Goal: Information Seeking & Learning: Compare options

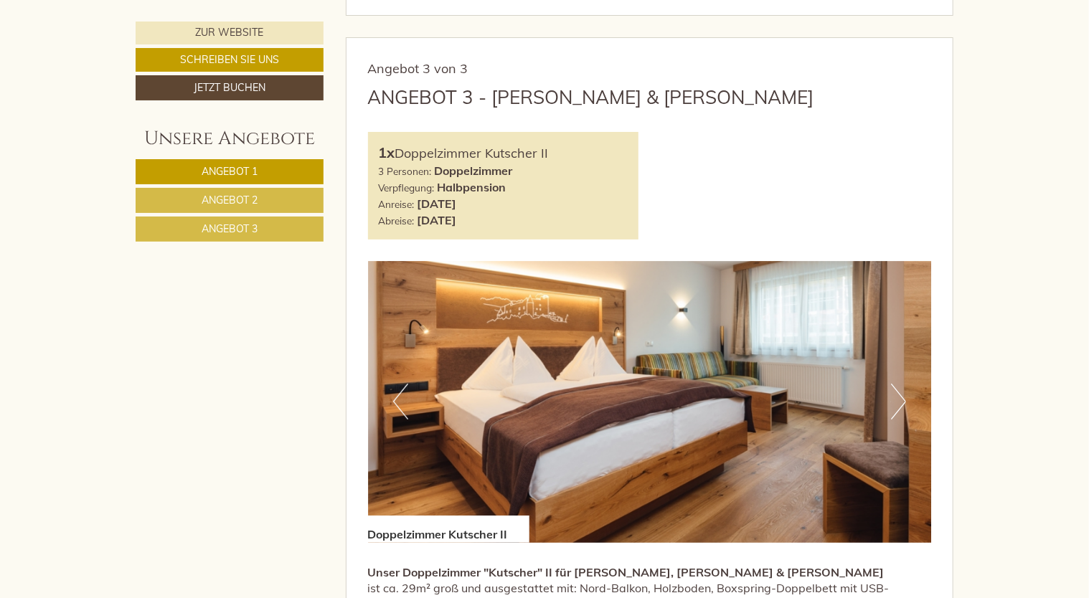
scroll to position [2653, 0]
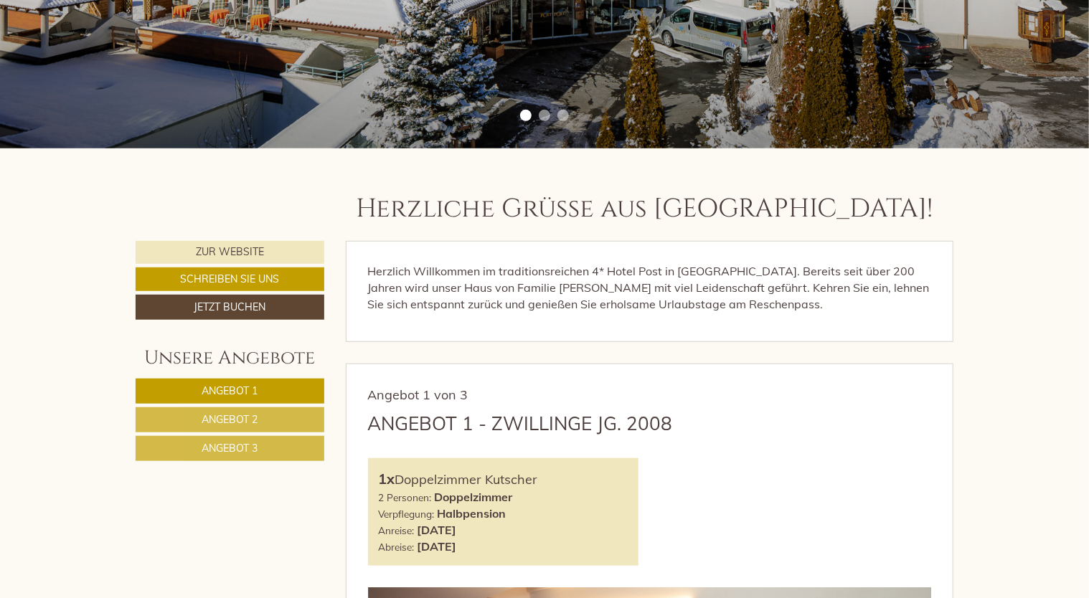
scroll to position [502, 0]
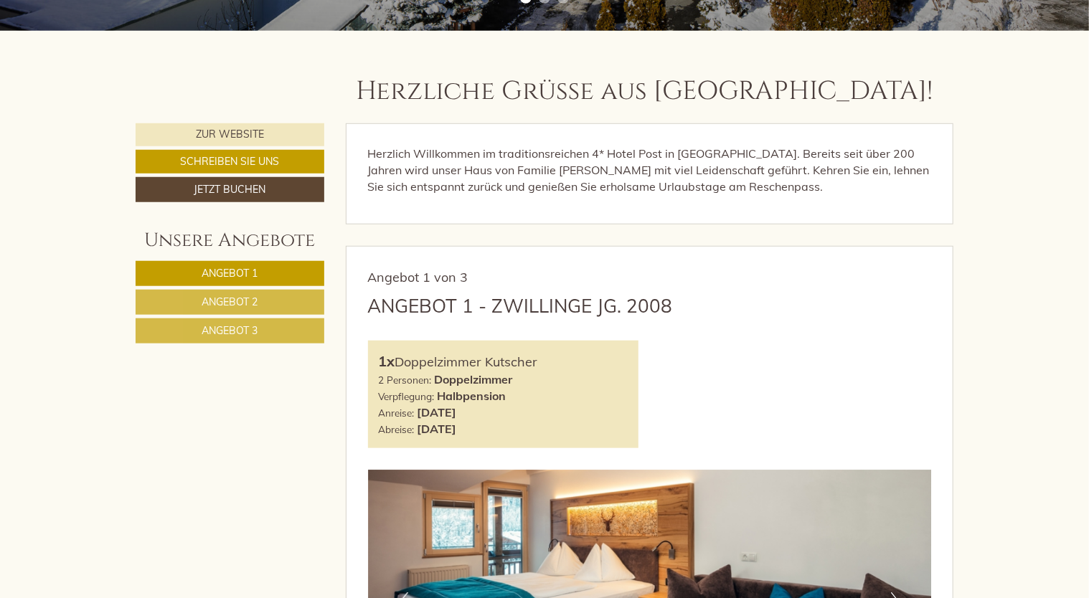
click at [283, 298] on link "Angebot 2" at bounding box center [230, 302] width 189 height 25
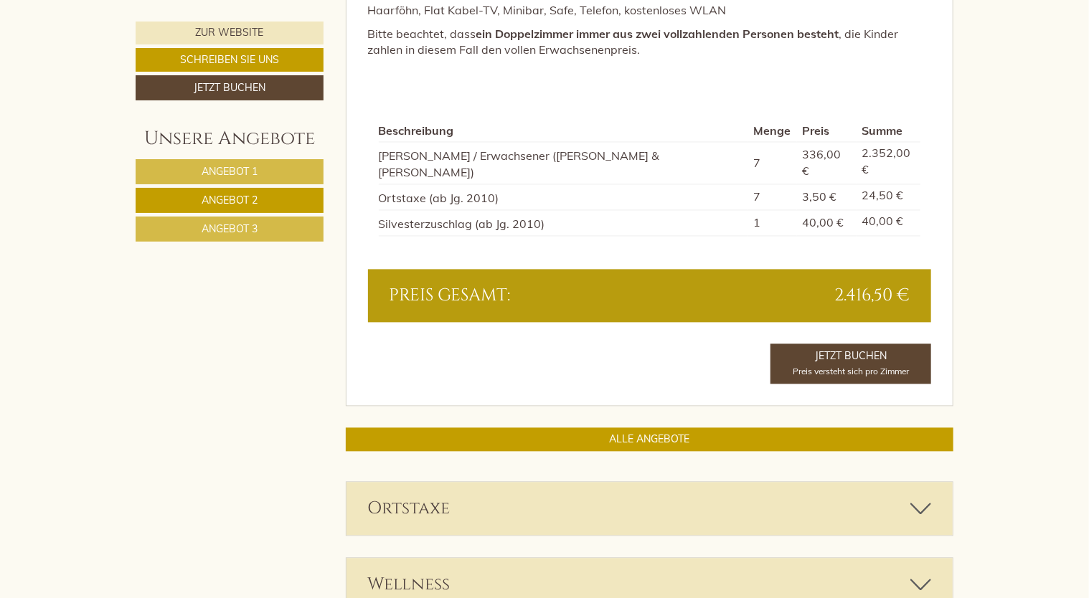
scroll to position [1537, 0]
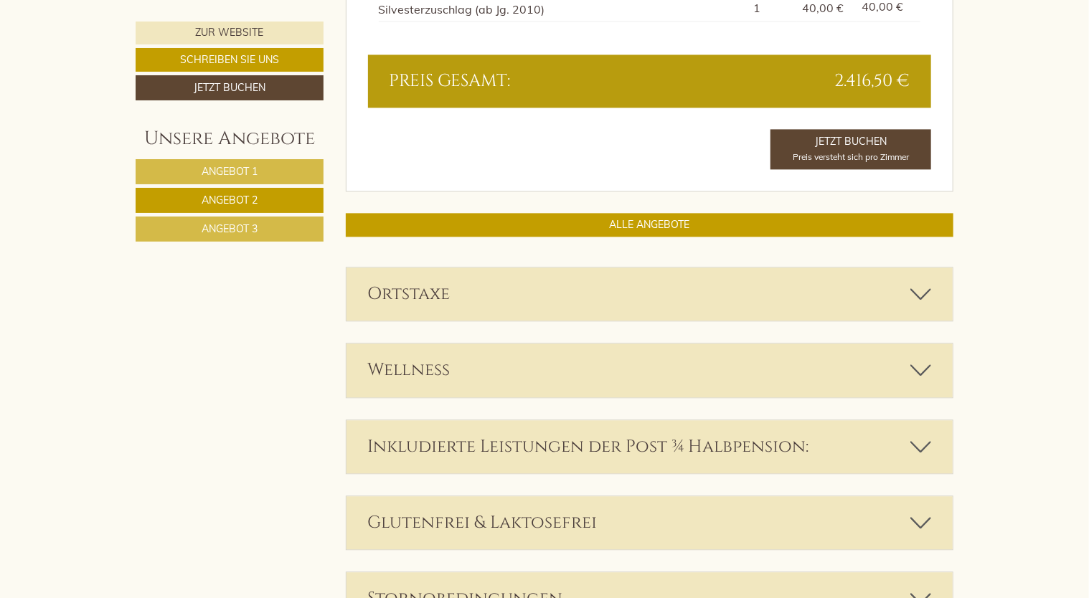
click at [282, 219] on link "Angebot 3" at bounding box center [230, 229] width 188 height 25
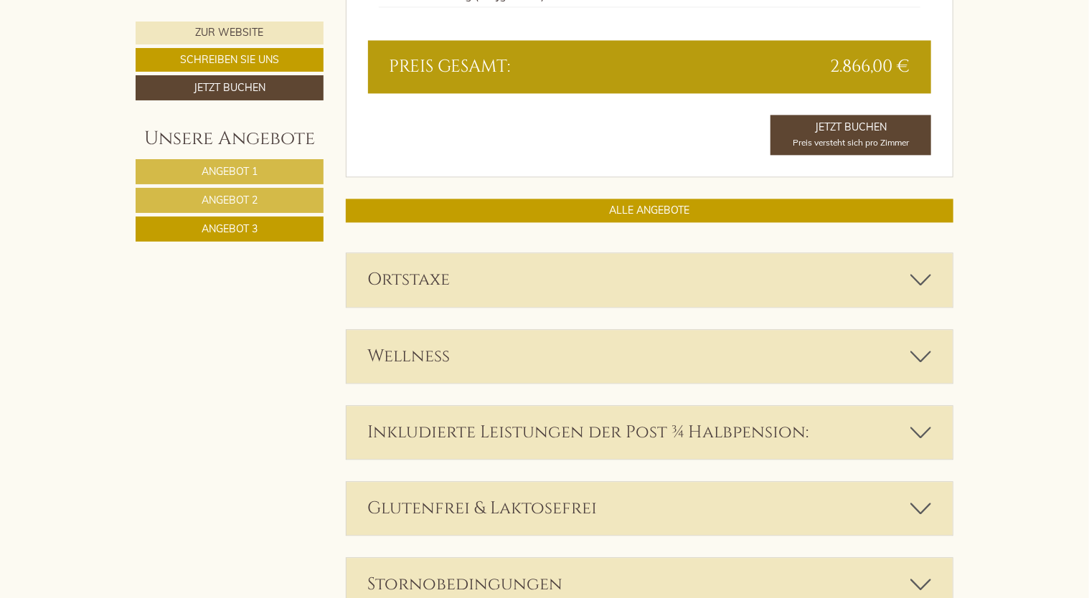
scroll to position [748, 0]
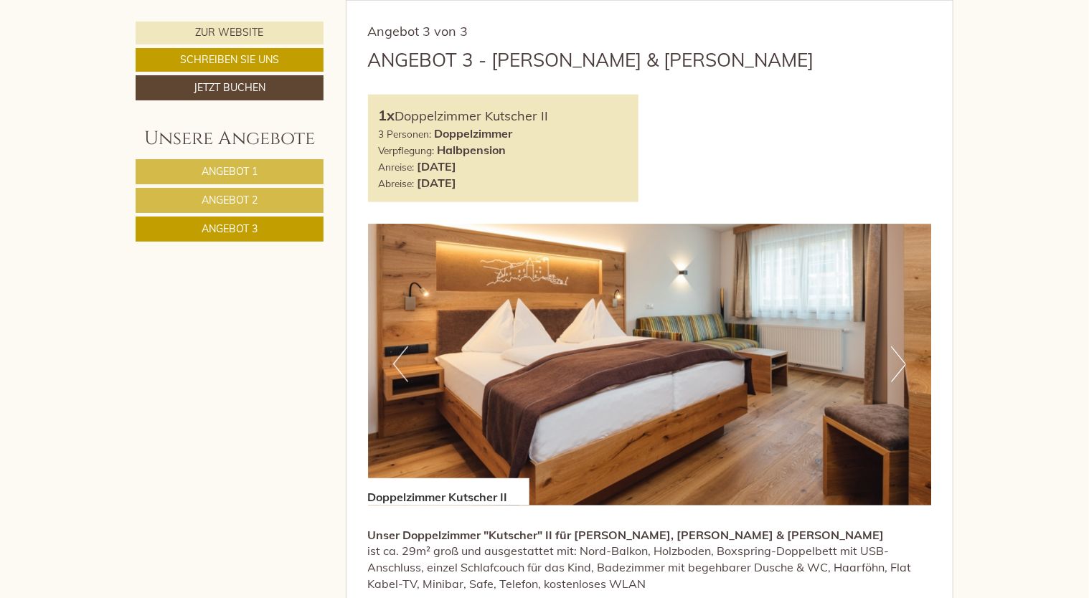
click at [252, 168] on span "Angebot 1" at bounding box center [230, 171] width 56 height 13
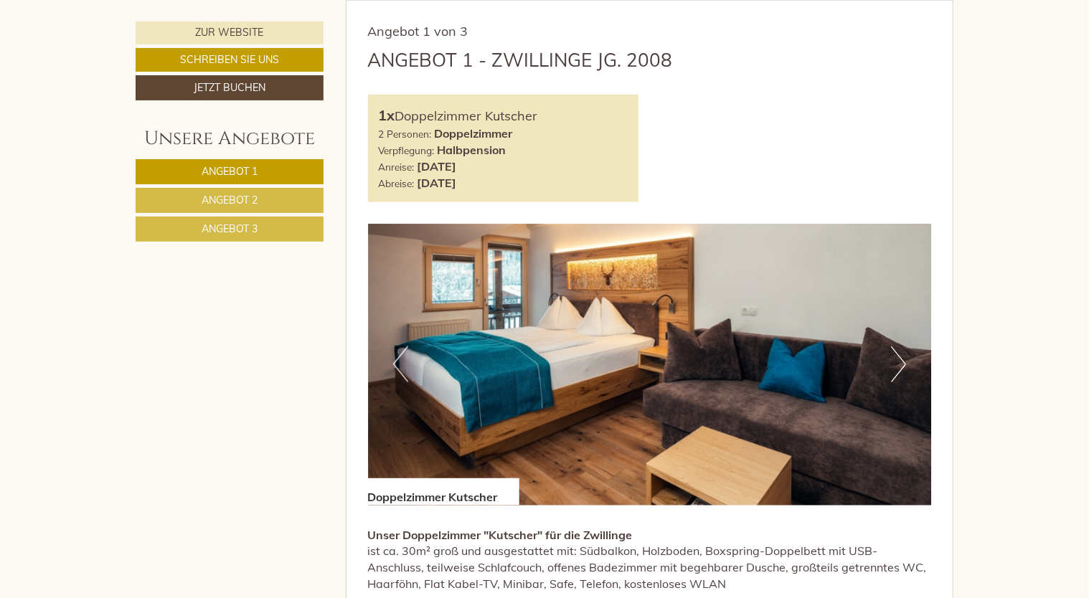
click at [255, 196] on span "Angebot 2" at bounding box center [230, 200] width 56 height 13
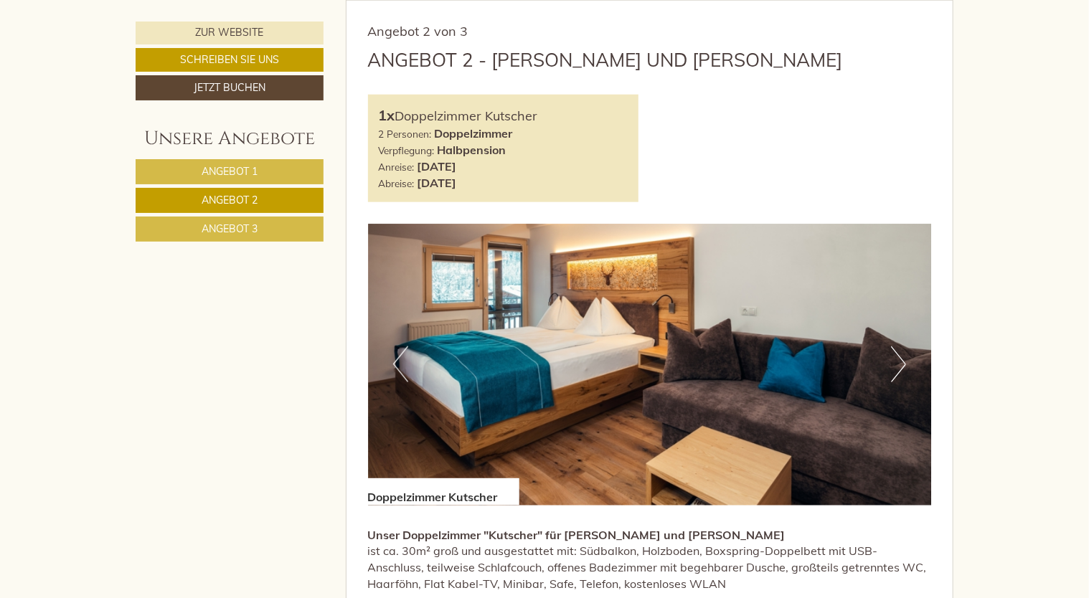
click at [255, 234] on span "Angebot 3" at bounding box center [230, 228] width 56 height 13
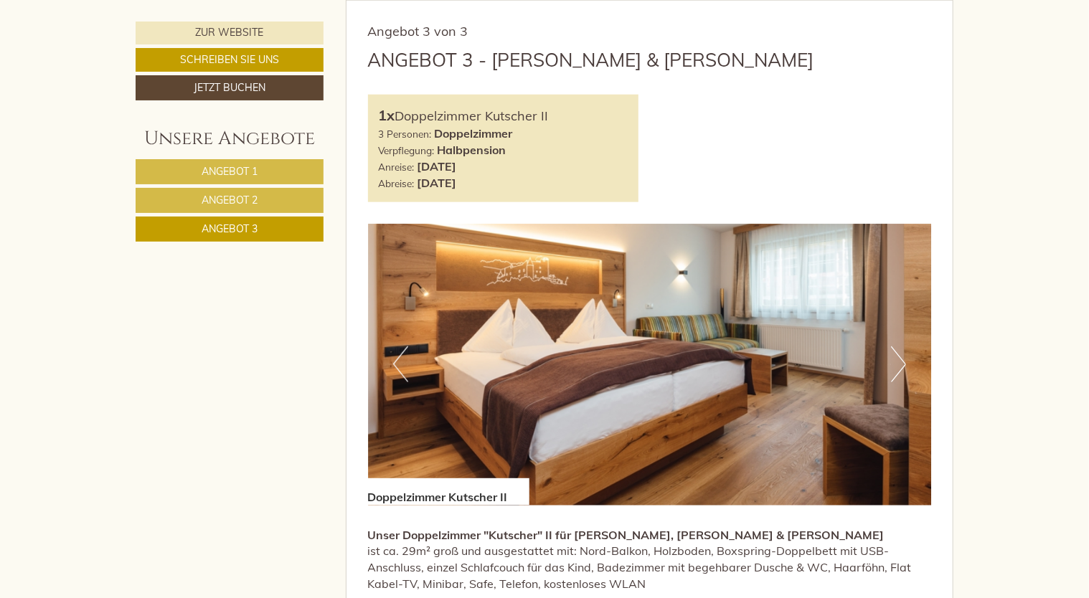
click at [248, 166] on span "Angebot 1" at bounding box center [230, 171] width 56 height 13
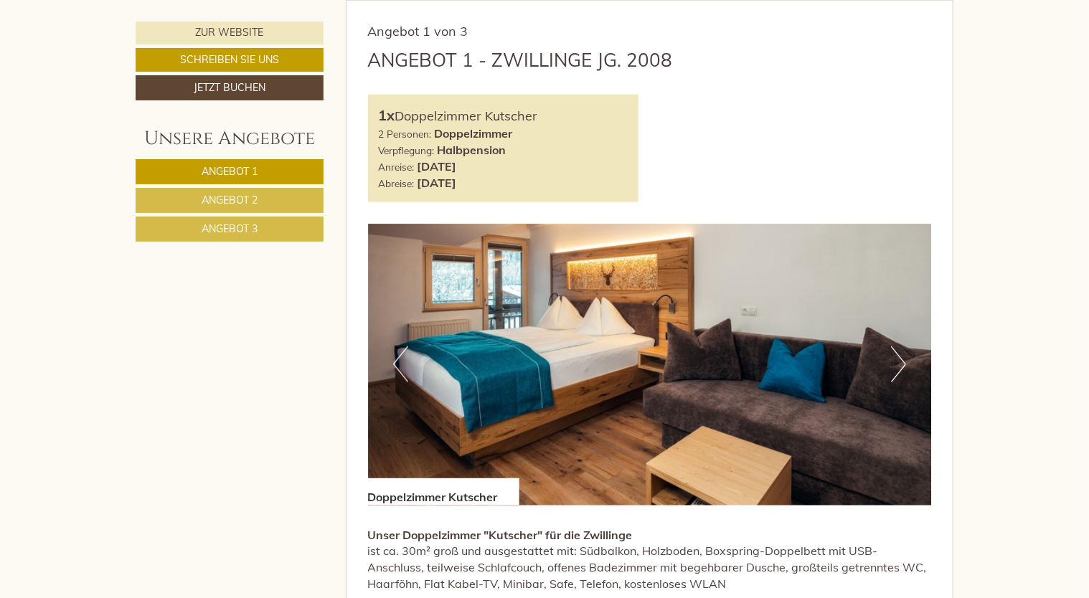
click at [250, 194] on span "Angebot 2" at bounding box center [230, 200] width 56 height 13
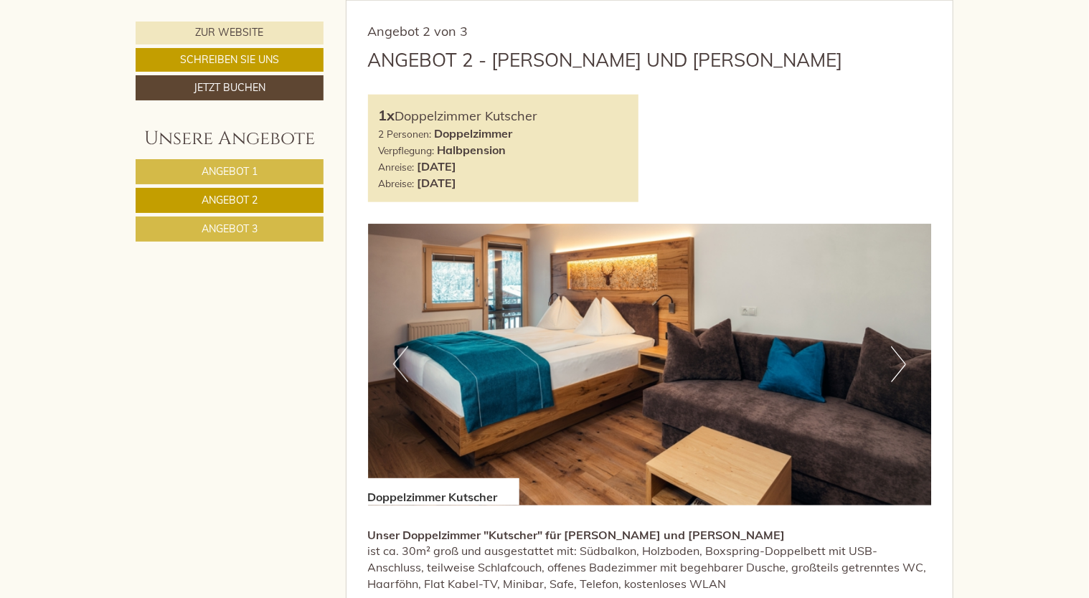
click at [246, 226] on span "Angebot 3" at bounding box center [230, 228] width 56 height 13
